Goal: Information Seeking & Learning: Check status

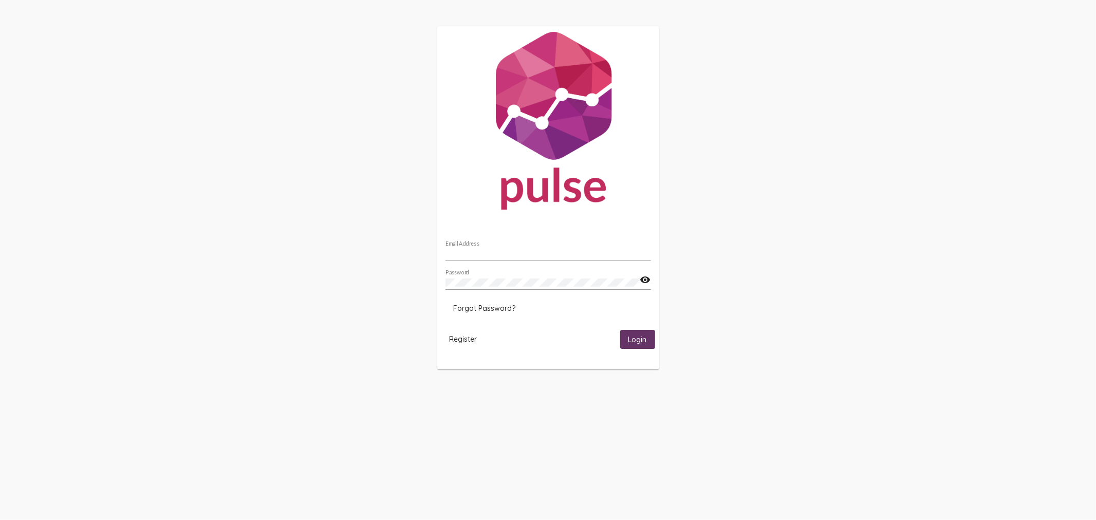
type input "[EMAIL_ADDRESS][DOMAIN_NAME]"
click at [642, 337] on span "Login" at bounding box center [637, 339] width 18 height 9
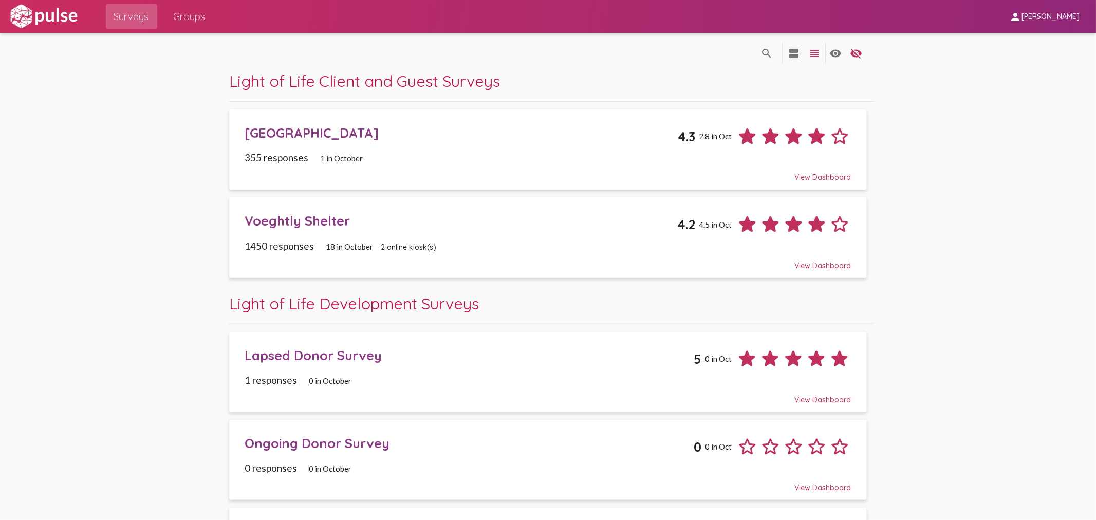
click at [305, 144] on div "[GEOGRAPHIC_DATA] 4.3 2.8 in Oct" at bounding box center [548, 132] width 606 height 31
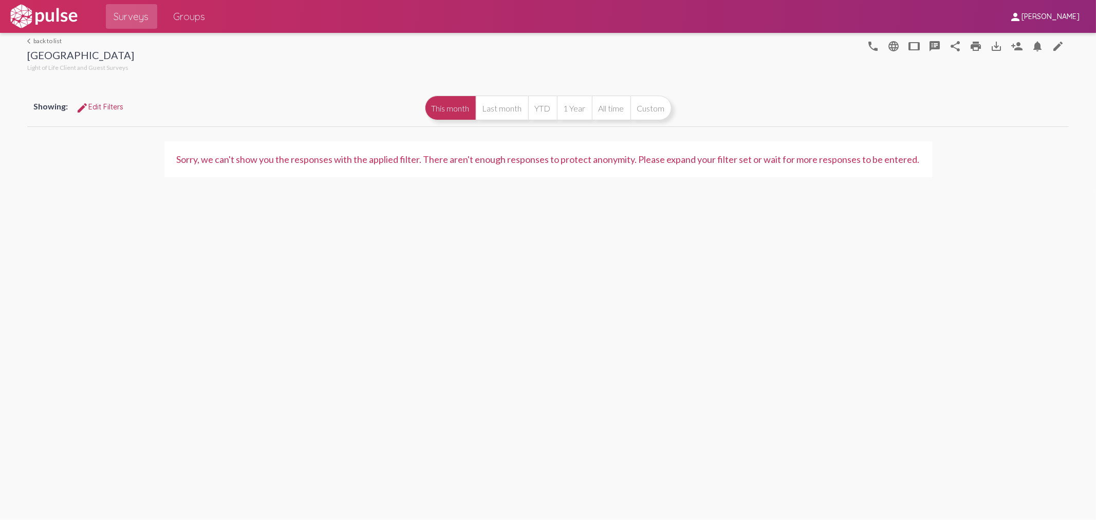
click at [143, 14] on span "Surveys" at bounding box center [131, 16] width 35 height 18
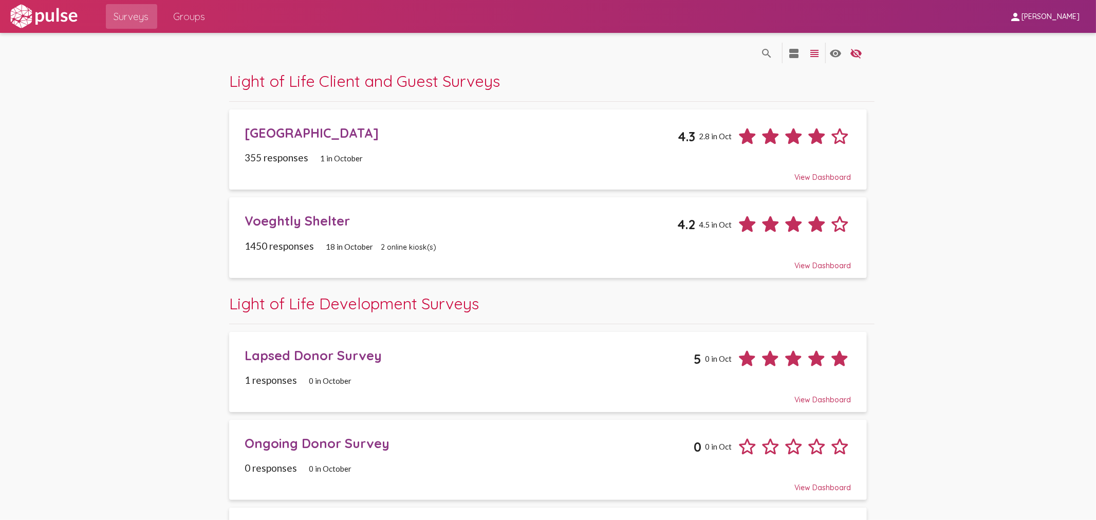
click at [307, 140] on div "[GEOGRAPHIC_DATA]" at bounding box center [461, 133] width 433 height 16
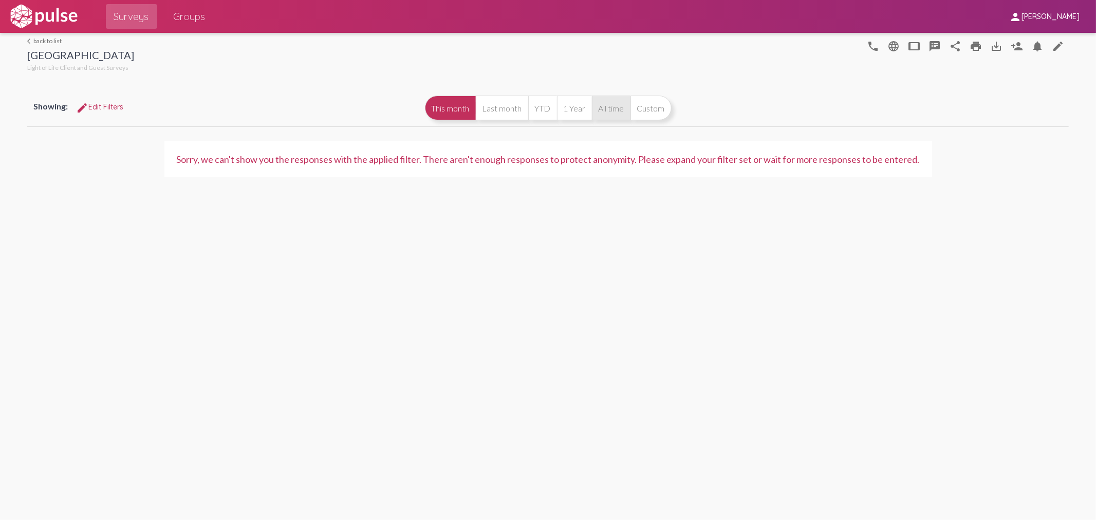
click at [601, 110] on button "All time" at bounding box center [611, 108] width 39 height 25
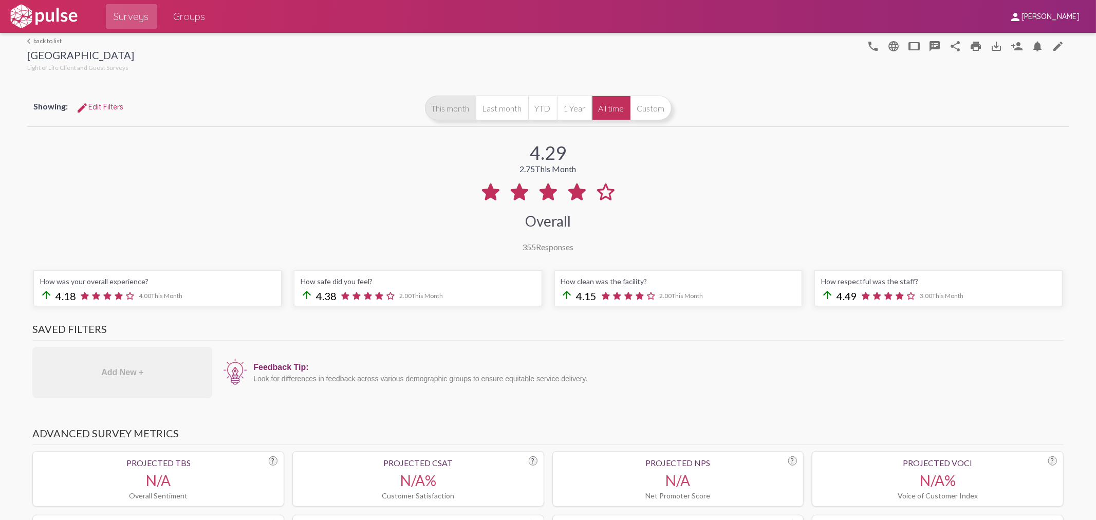
click at [439, 106] on button "This month" at bounding box center [450, 108] width 51 height 25
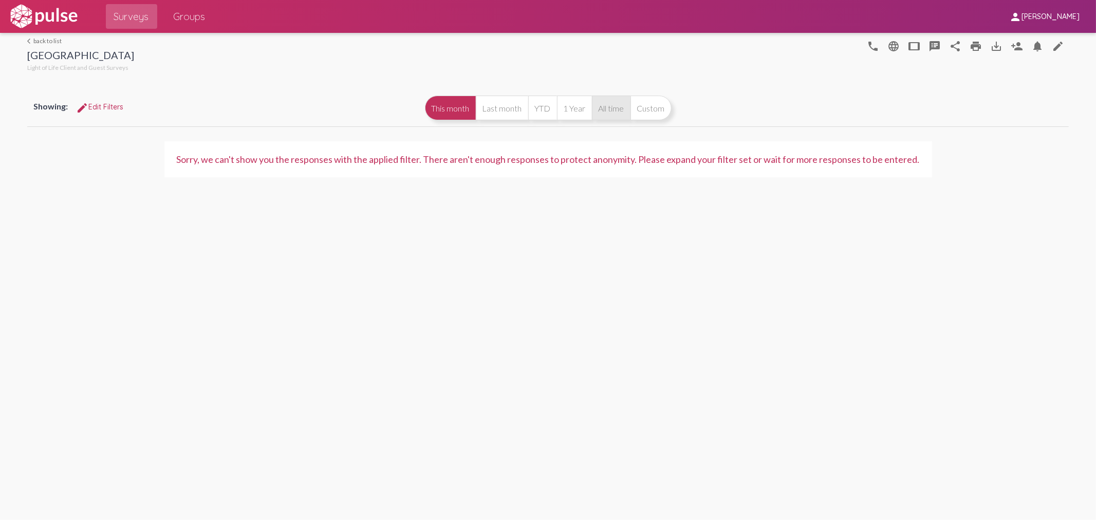
click at [612, 109] on button "All time" at bounding box center [611, 108] width 39 height 25
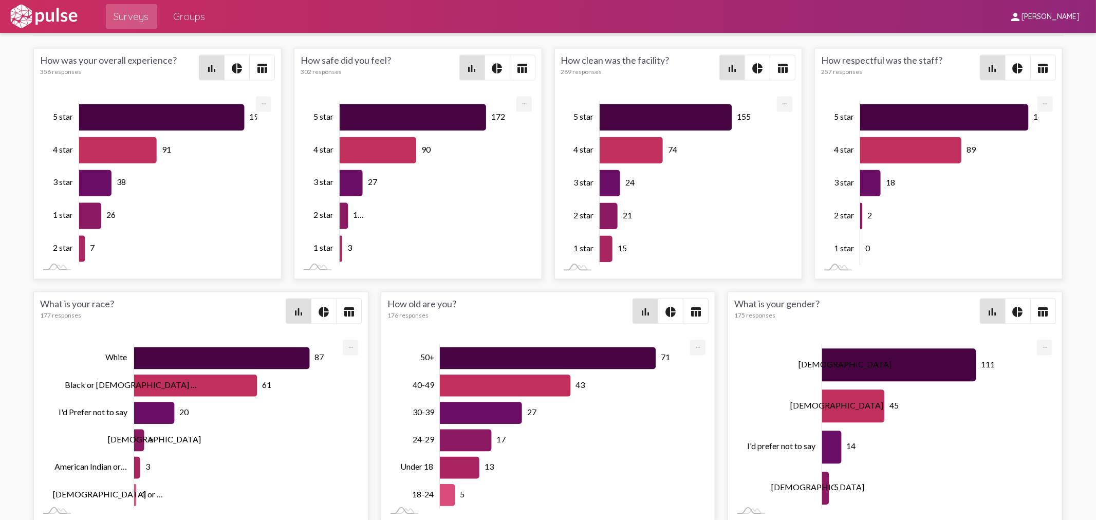
scroll to position [1777, 0]
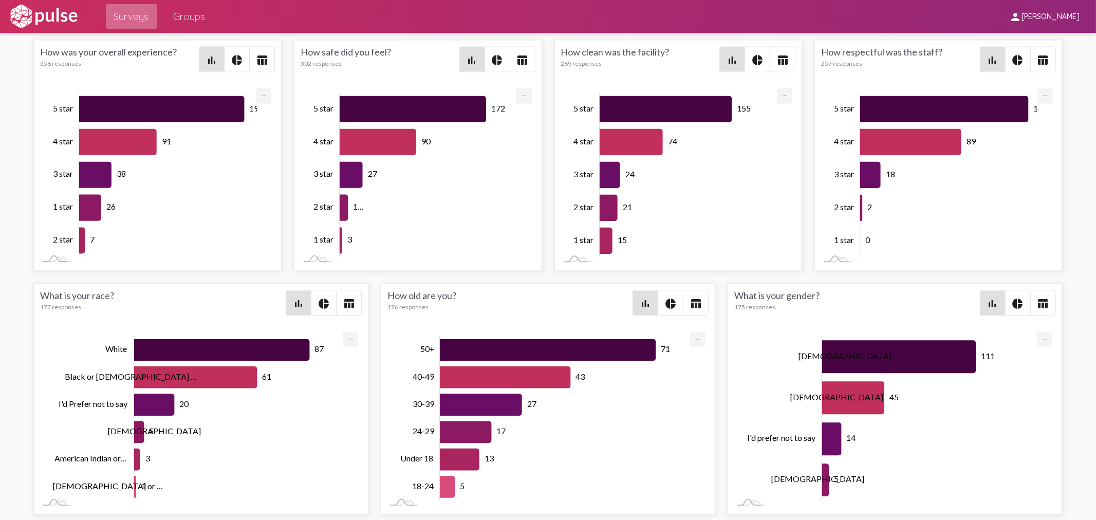
click at [139, 13] on span "Surveys" at bounding box center [131, 16] width 35 height 18
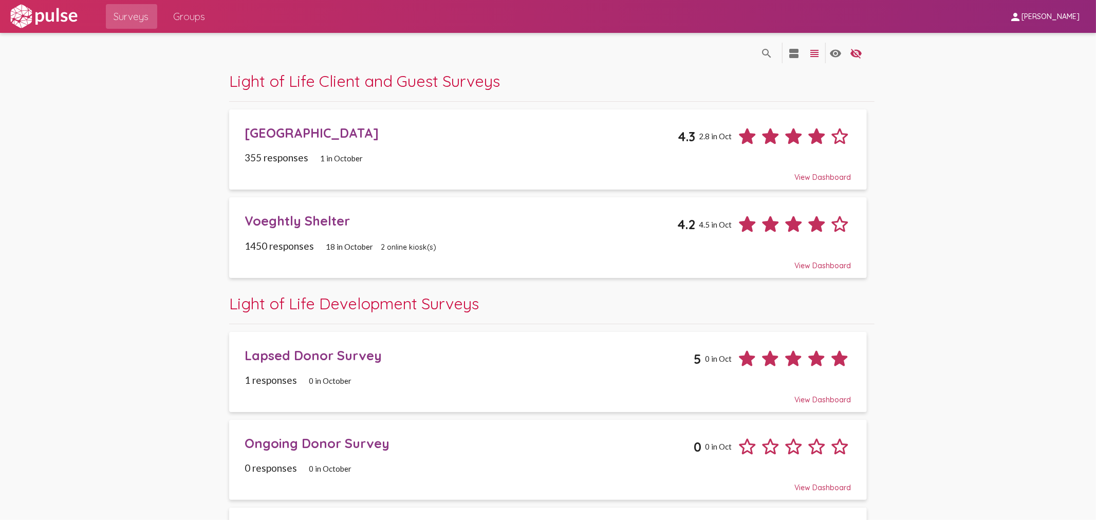
click at [293, 213] on div "Voeghtly Shelter" at bounding box center [461, 221] width 432 height 16
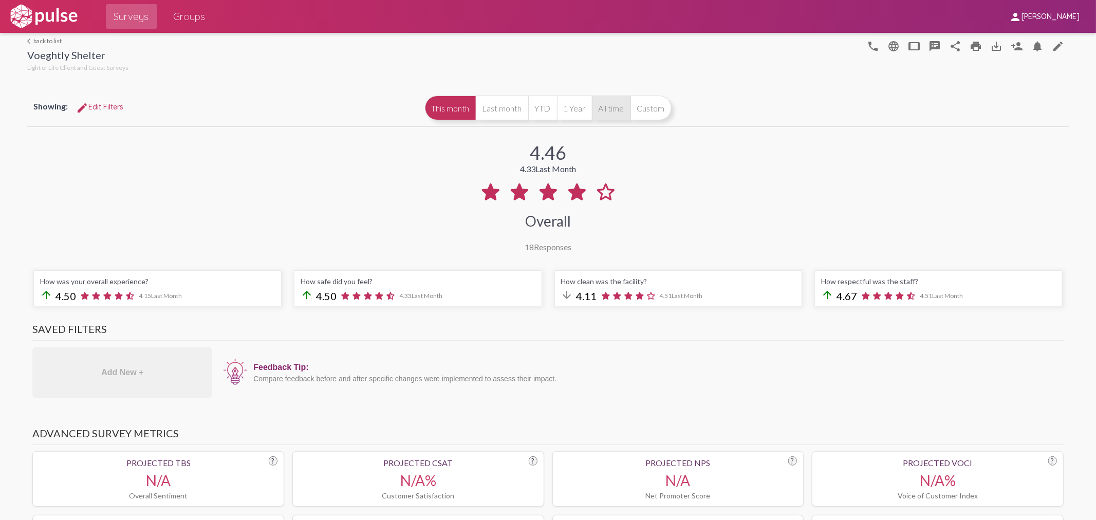
click at [613, 109] on button "All time" at bounding box center [611, 108] width 39 height 25
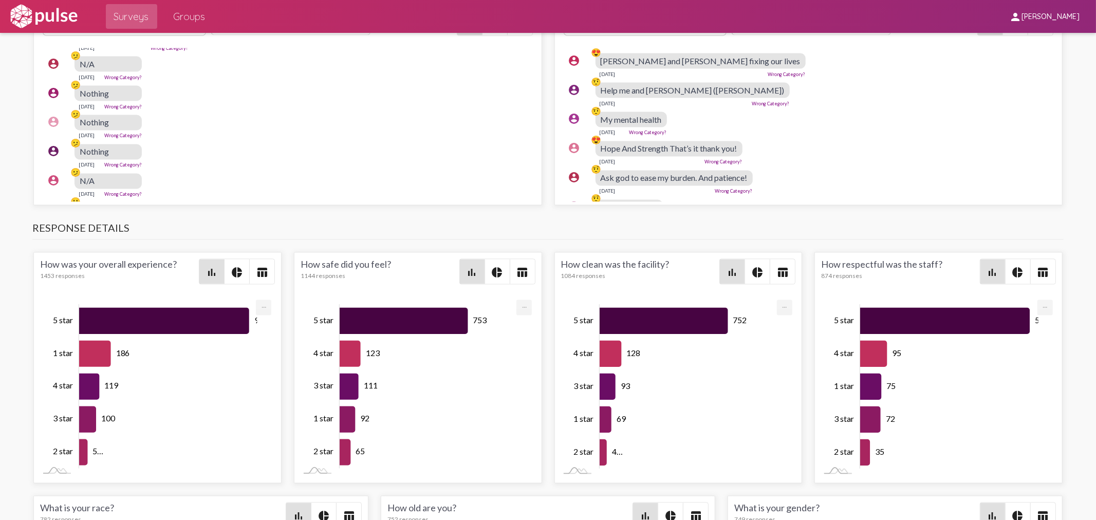
scroll to position [1536, 0]
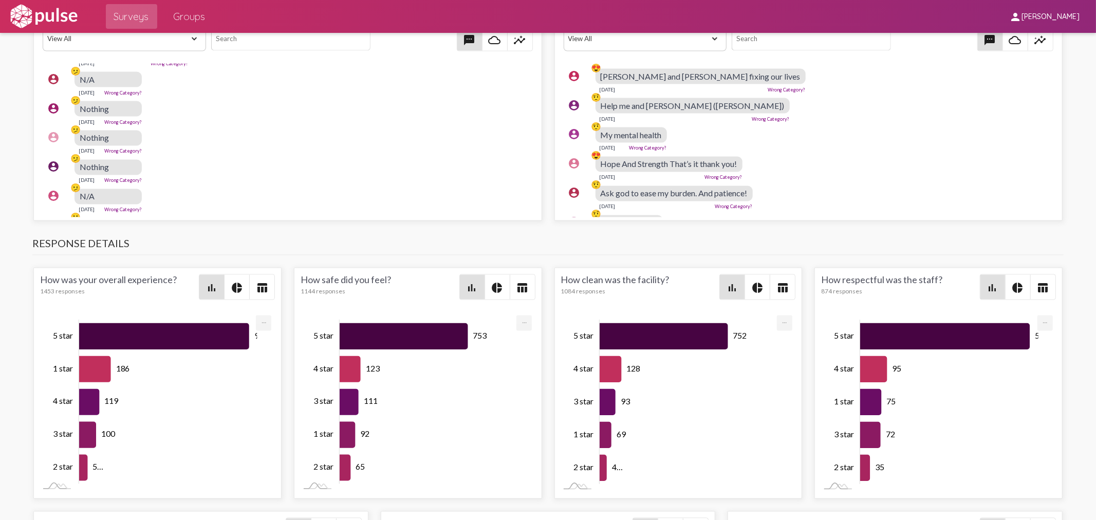
click at [142, 18] on span "Surveys" at bounding box center [131, 16] width 35 height 18
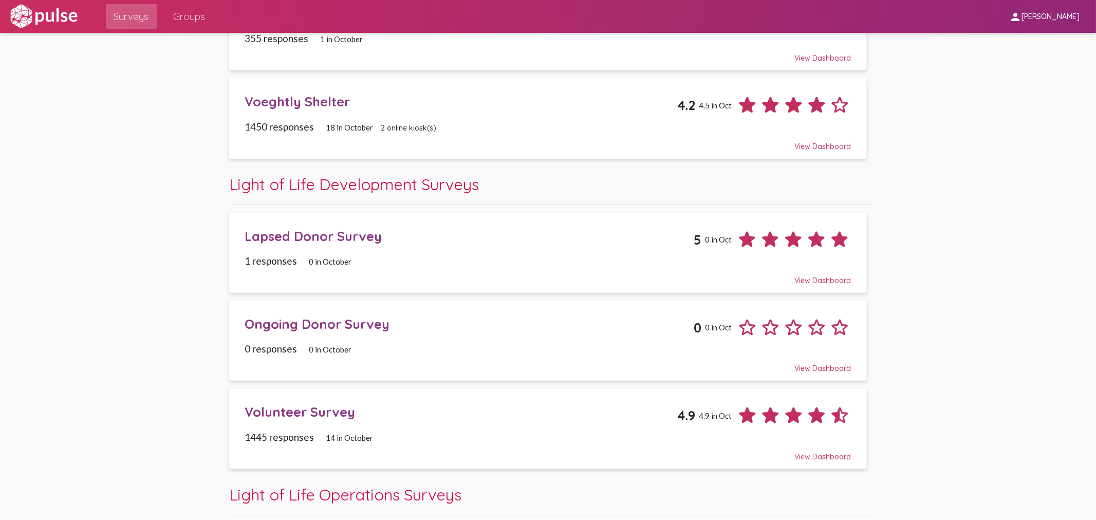
scroll to position [228, 0]
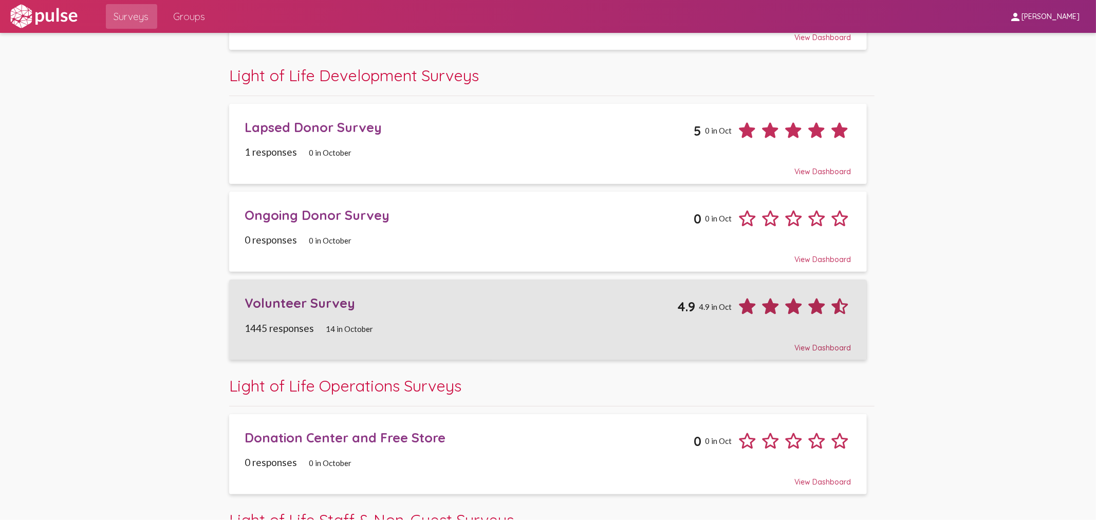
click at [302, 291] on div "Volunteer Survey 4.9 4.9 in Oct" at bounding box center [548, 302] width 606 height 31
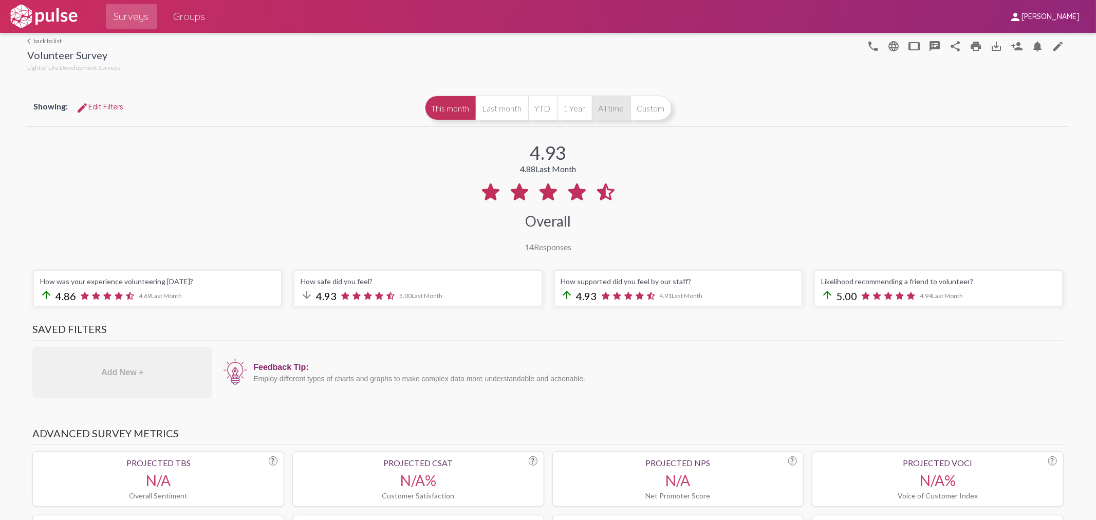
click at [599, 108] on button "All time" at bounding box center [611, 108] width 39 height 25
click at [120, 10] on span "Surveys" at bounding box center [131, 16] width 35 height 18
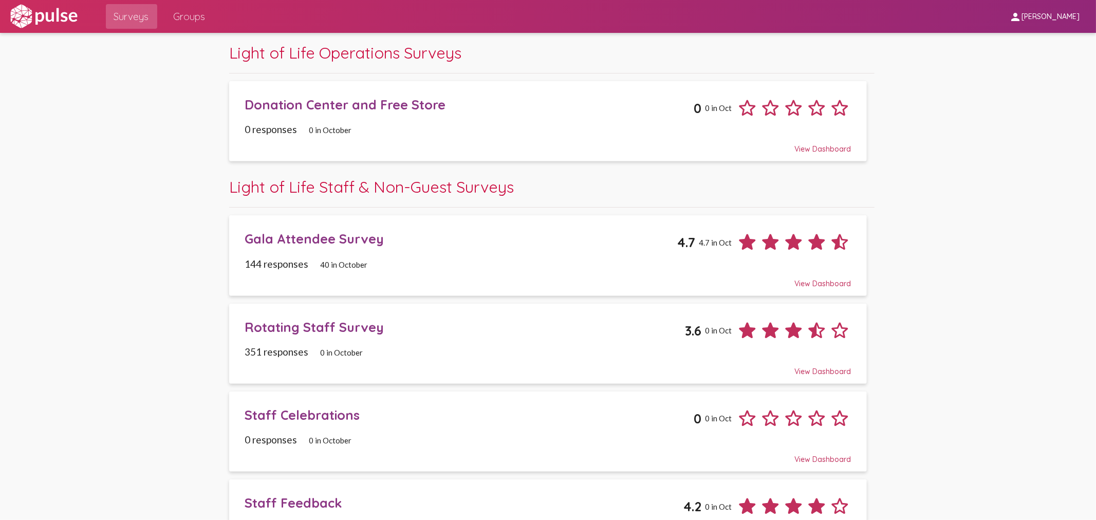
scroll to position [571, 0]
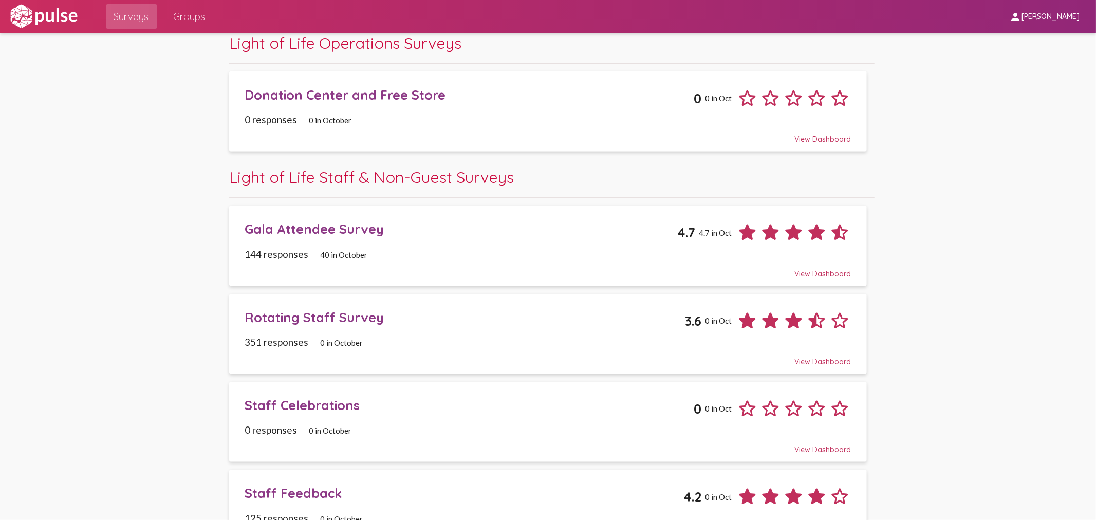
click at [302, 226] on div "Gala Attendee Survey" at bounding box center [461, 229] width 432 height 16
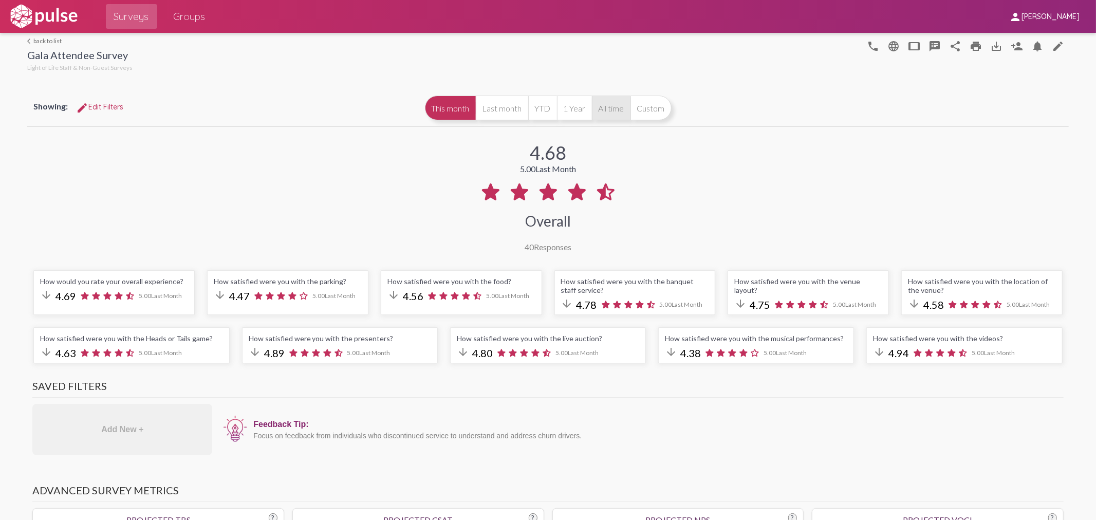
click at [611, 105] on button "All time" at bounding box center [611, 108] width 39 height 25
click at [443, 101] on button "This month" at bounding box center [450, 108] width 51 height 25
